Goal: Task Accomplishment & Management: Manage account settings

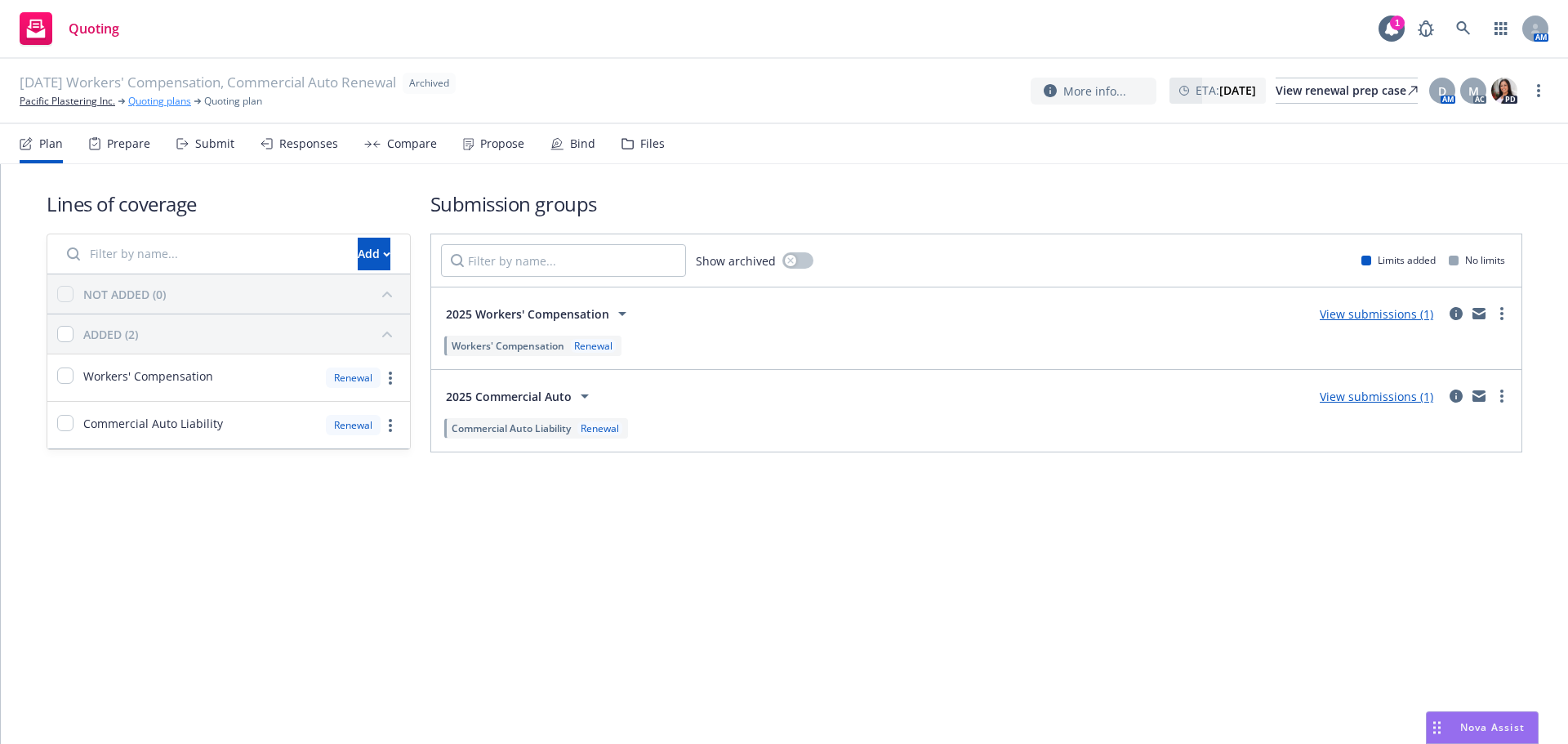
click at [175, 102] on link "Quoting plans" at bounding box center [159, 101] width 63 height 15
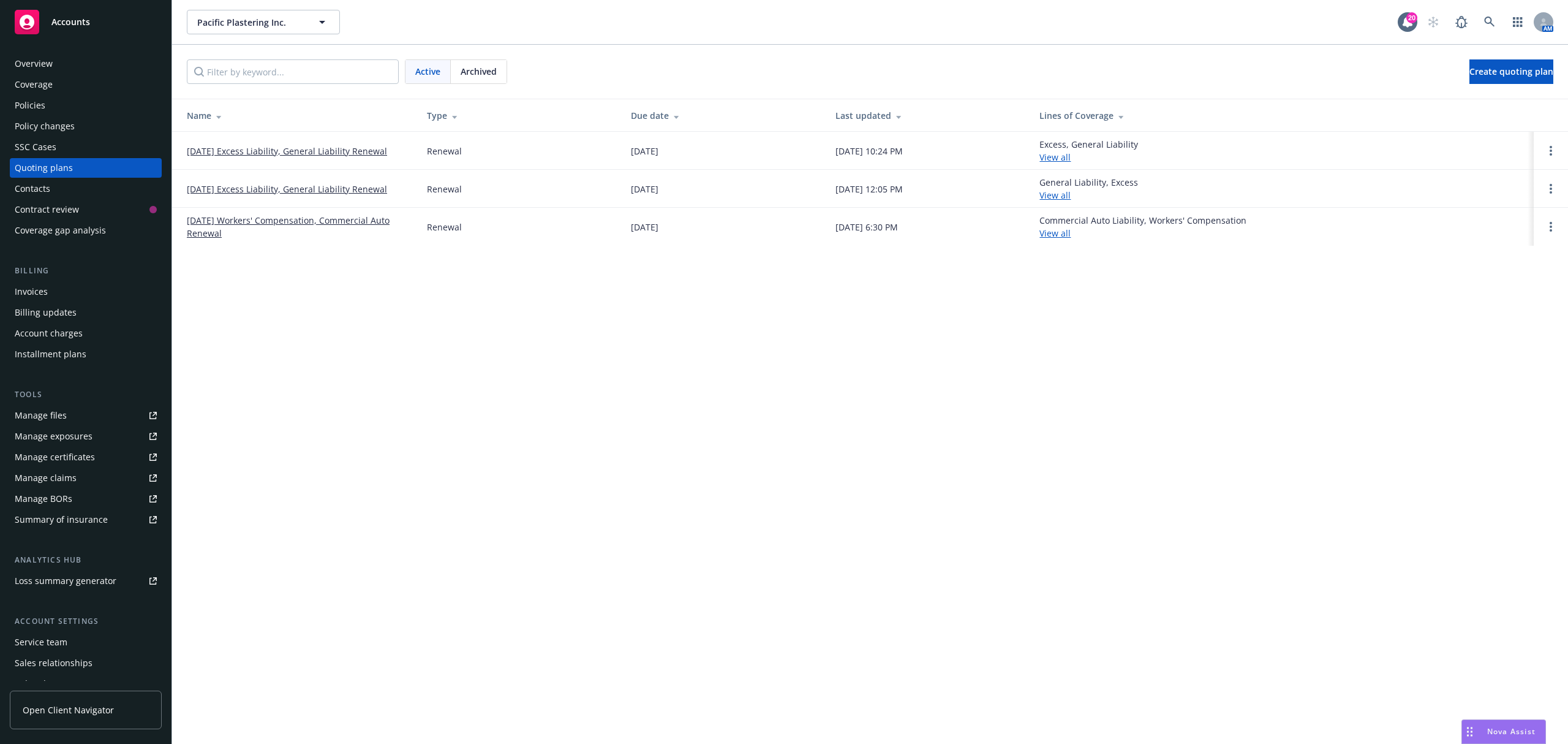
click at [313, 154] on link "12/01/25 Excess Liability, General Liability Renewal" at bounding box center [286, 151] width 200 height 13
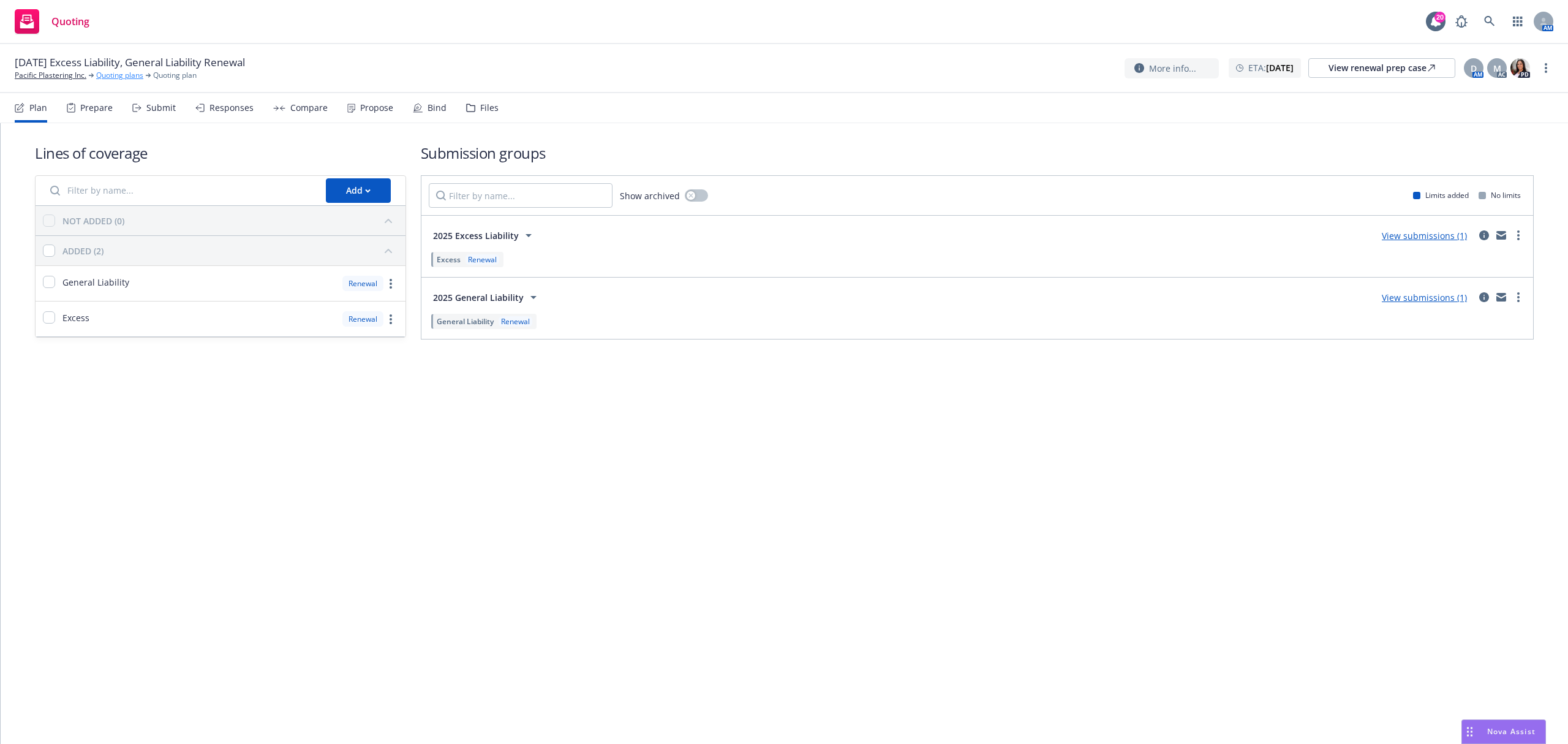
click at [112, 77] on link "Quoting plans" at bounding box center [119, 75] width 47 height 11
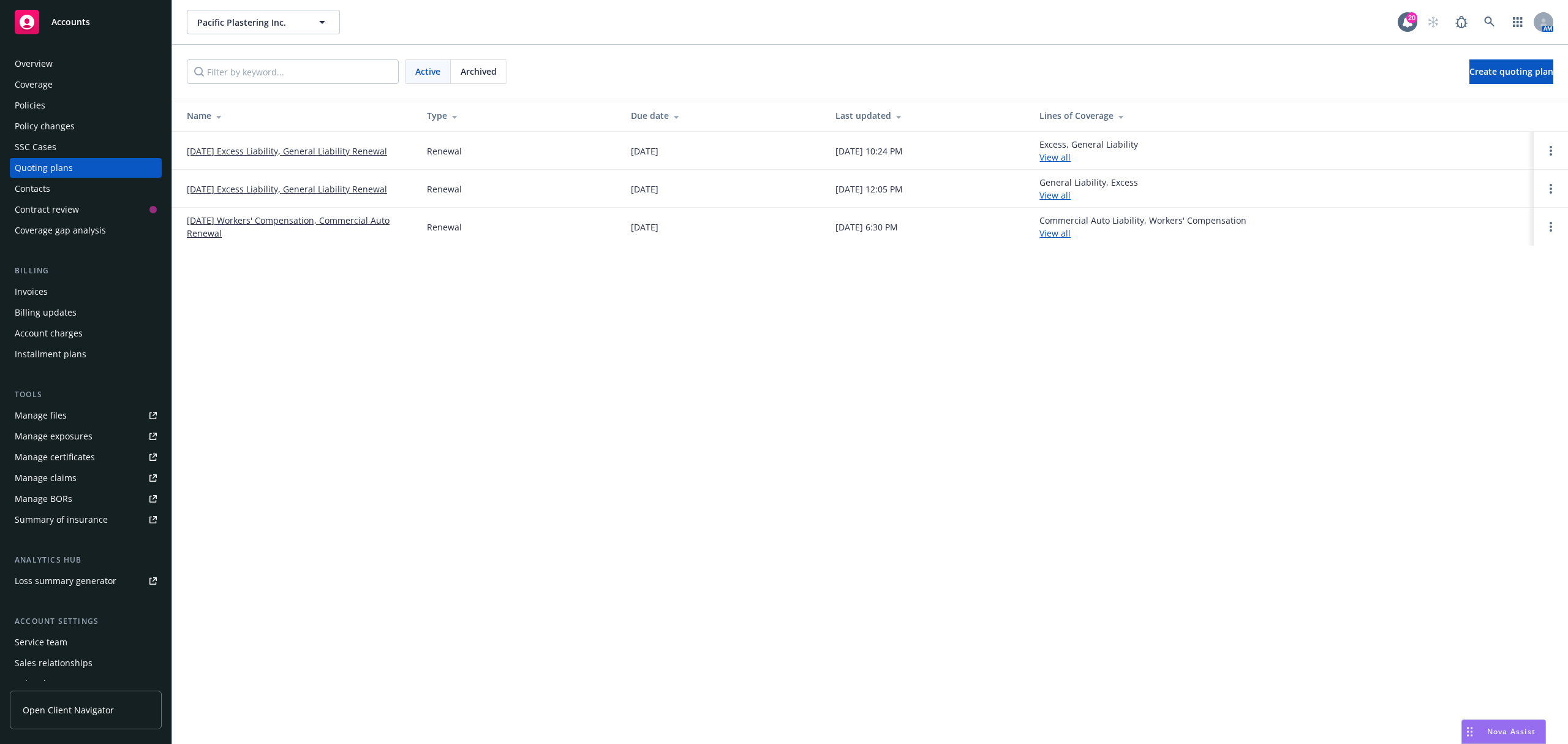
click at [464, 64] on div "Archived" at bounding box center [478, 71] width 55 height 23
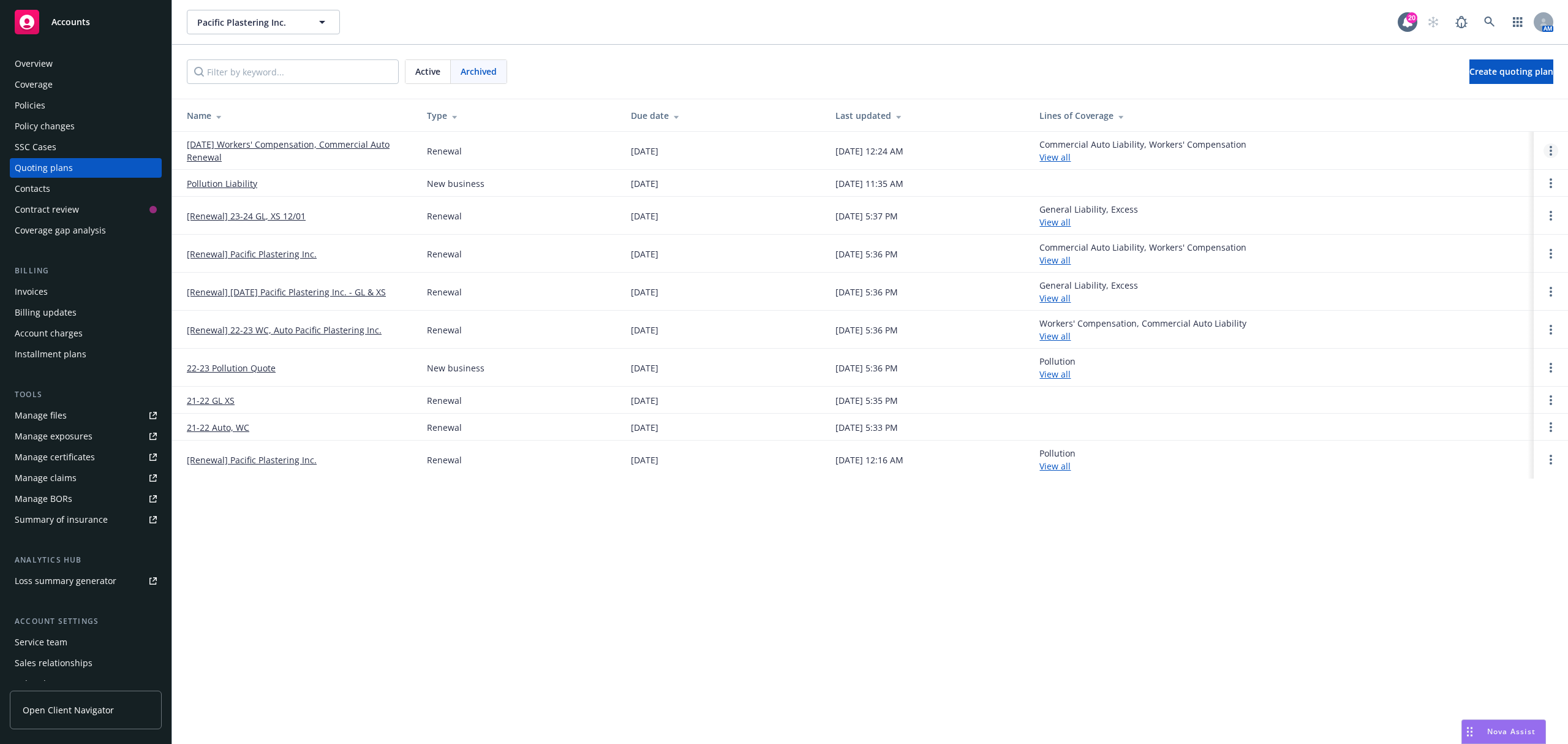
click at [1550, 152] on circle "Open options" at bounding box center [1551, 150] width 2 height 2
click at [211, 147] on link "[DATE] Workers' Compensation, Commercial Auto Renewal" at bounding box center [297, 151] width 220 height 26
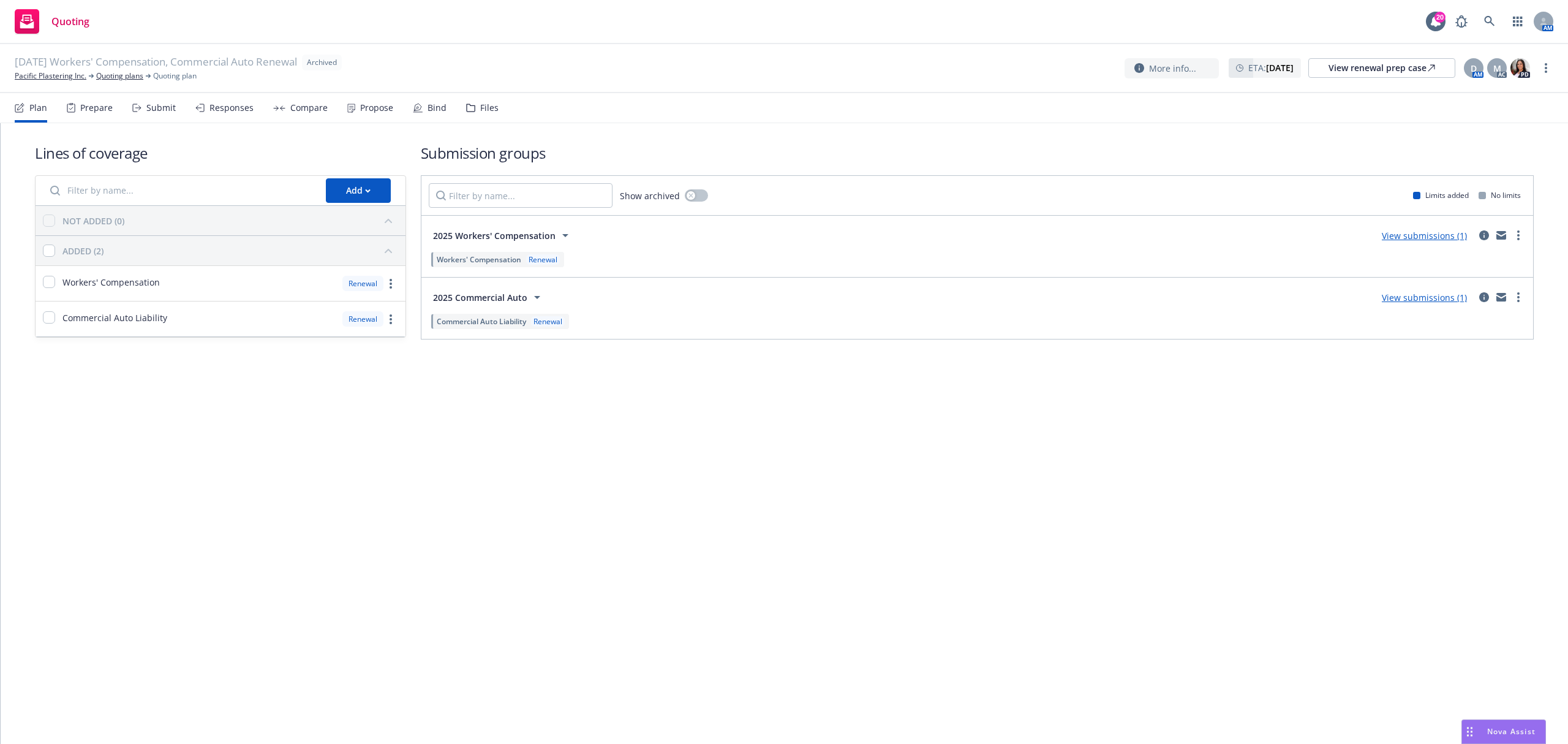
click at [1553, 69] on div "[DATE] Workers' Compensation, Commercial Auto Renewal Archived Pacific Plasteri…" at bounding box center [784, 68] width 1568 height 49
click at [1550, 69] on link "more" at bounding box center [1546, 68] width 15 height 15
click at [1476, 142] on link "Unarchive quoting plan" at bounding box center [1484, 142] width 136 height 25
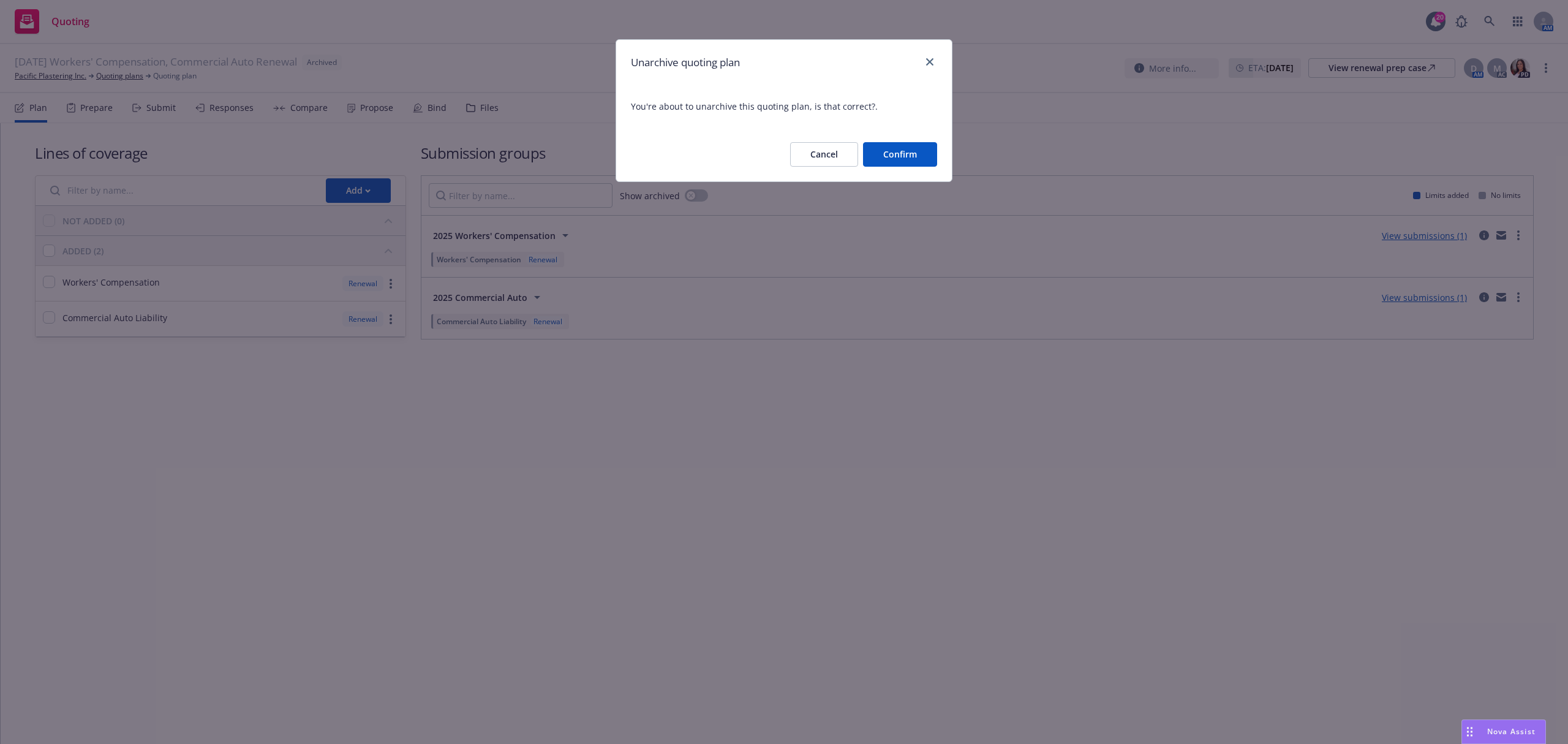
click at [909, 145] on button "Confirm" at bounding box center [899, 154] width 74 height 25
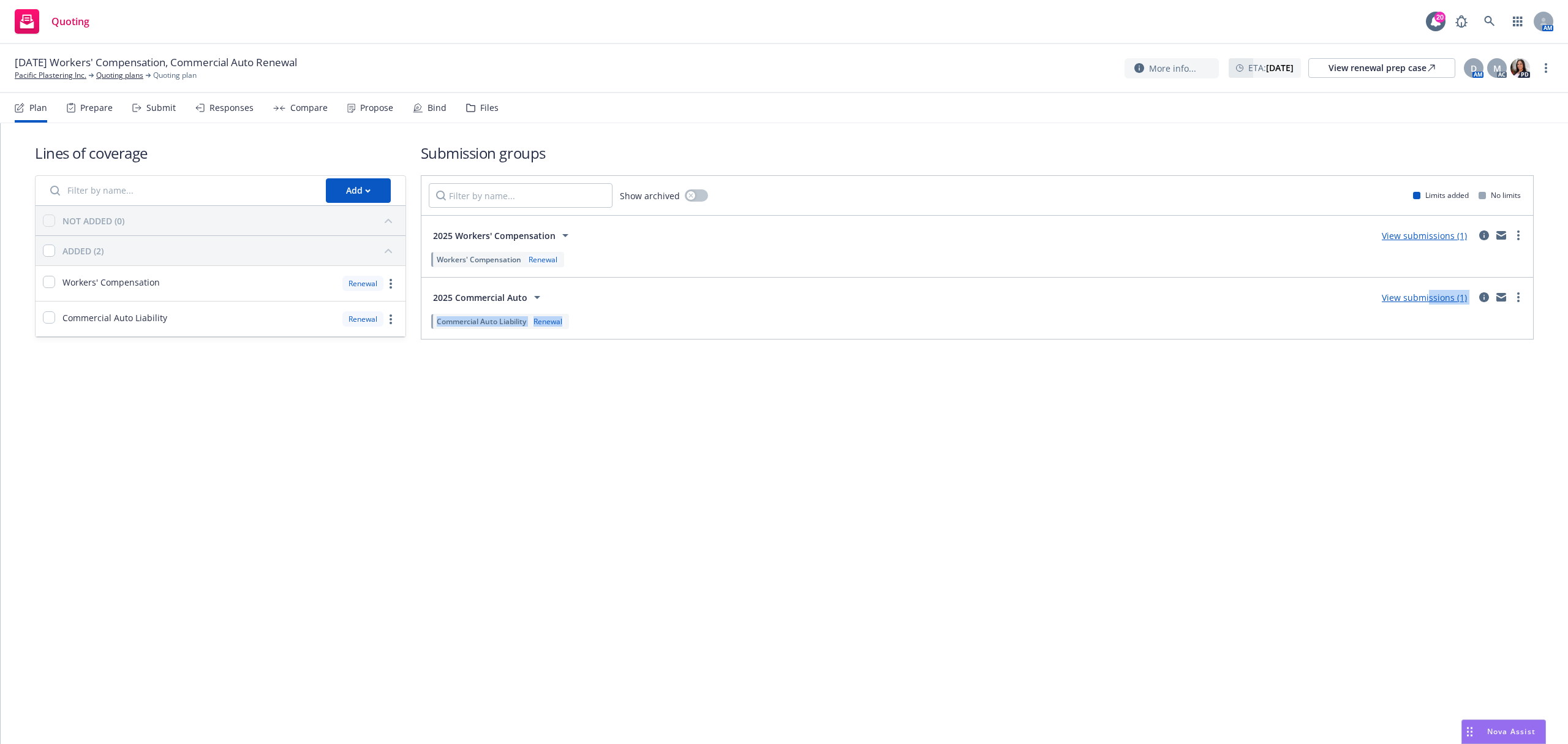
drag, startPoint x: 1429, startPoint y: 303, endPoint x: 860, endPoint y: 537, distance: 615.2
click at [906, 551] on div "Lines of coverage Add NOT ADDED (0) ADDED (2) Workers' Compensation Renewal Com…" at bounding box center [784, 434] width 1567 height 621
